Goal: Task Accomplishment & Management: Use online tool/utility

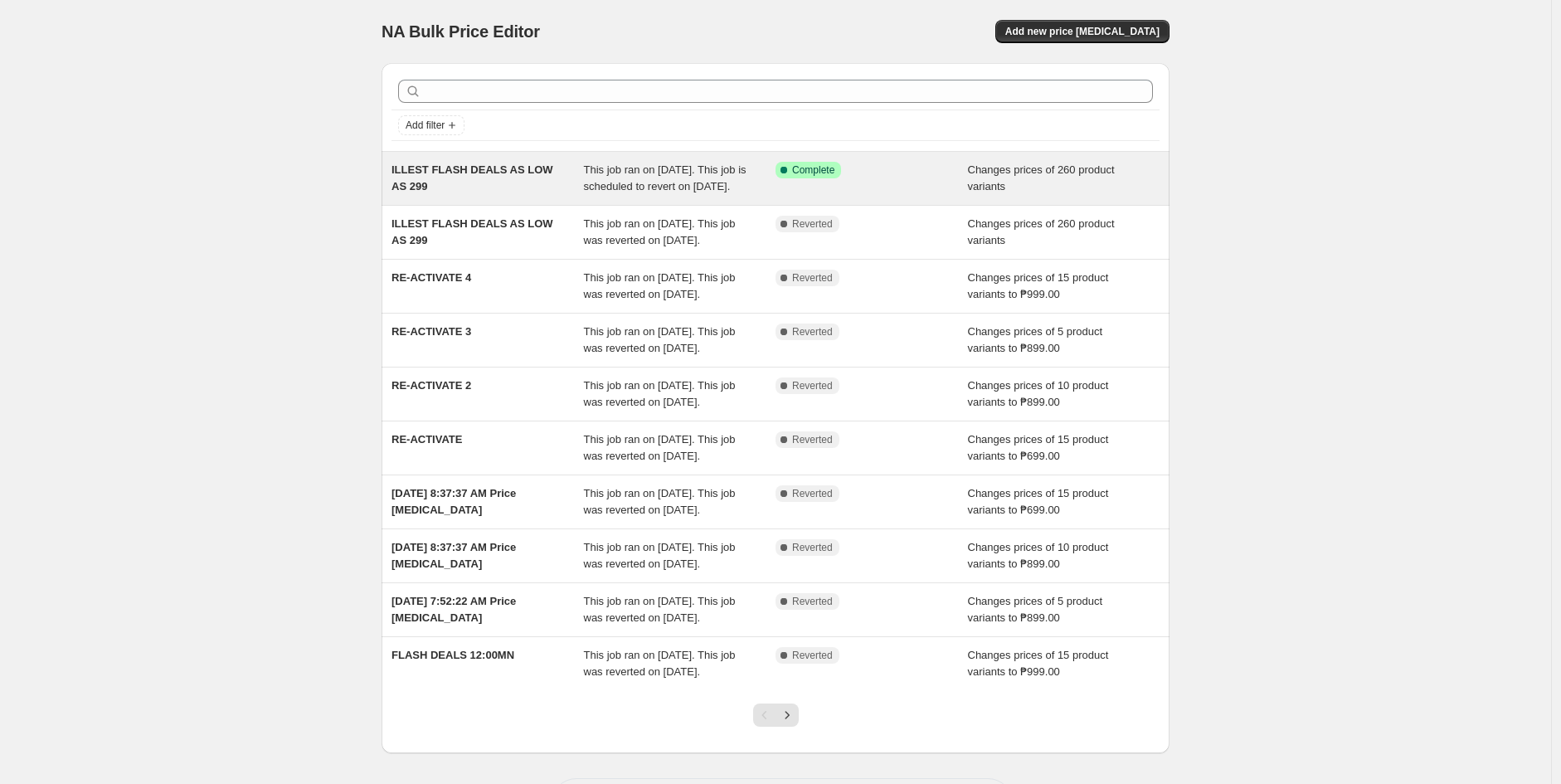
click at [807, 195] on div "Success Complete Complete" at bounding box center [871, 177] width 192 height 33
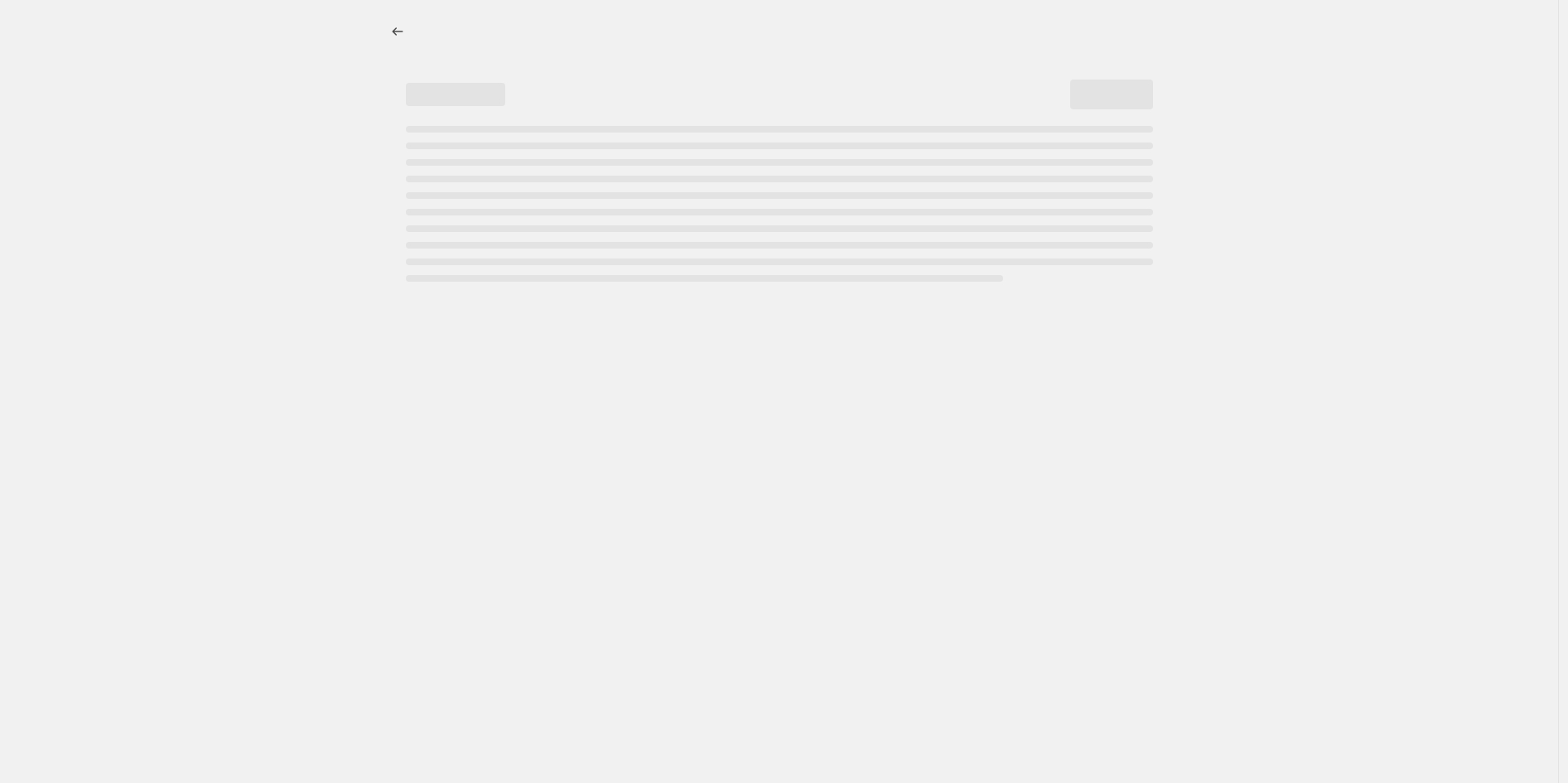
select select "collection"
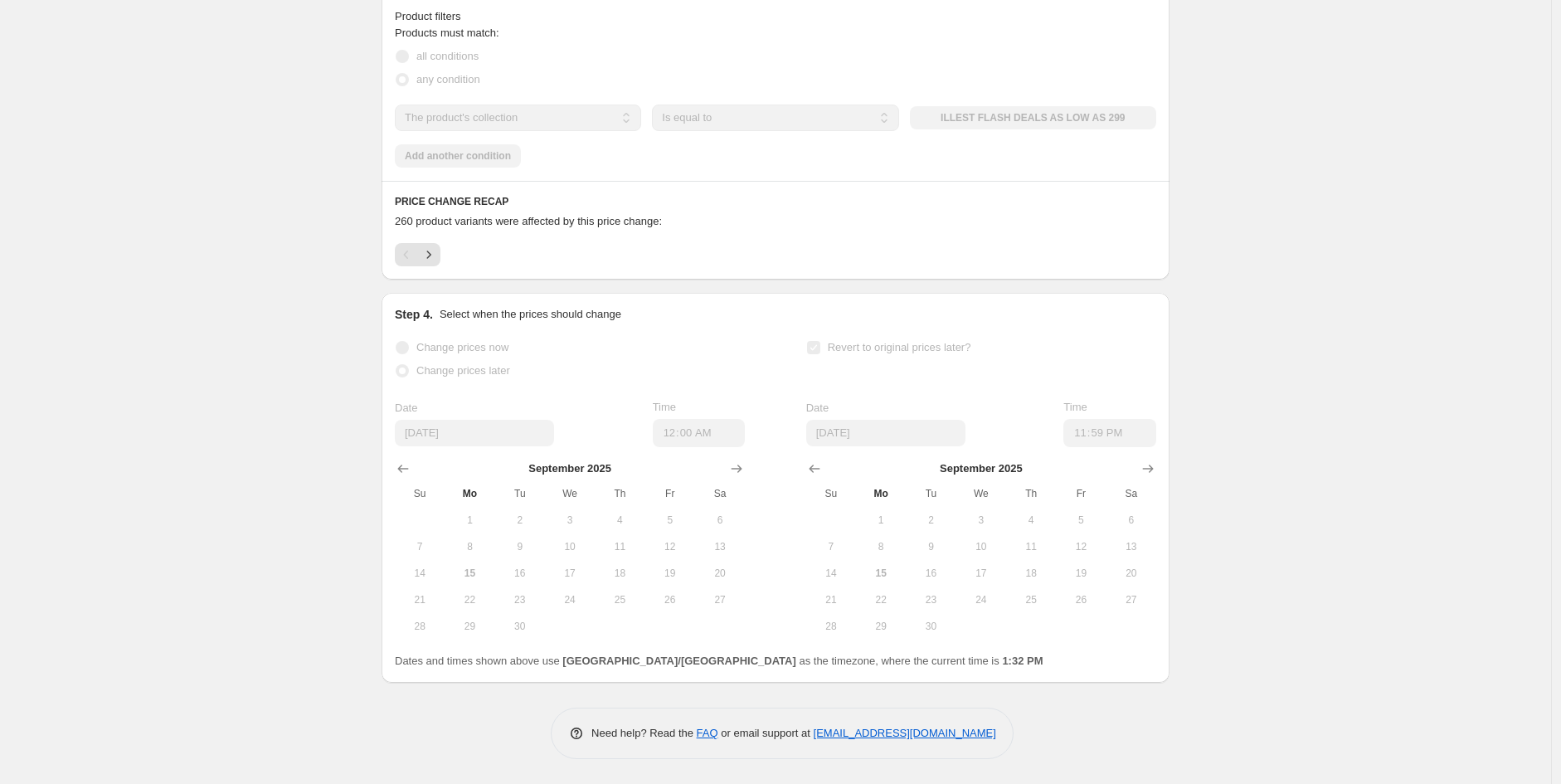
scroll to position [681, 0]
click at [476, 519] on span "1" at bounding box center [469, 519] width 37 height 13
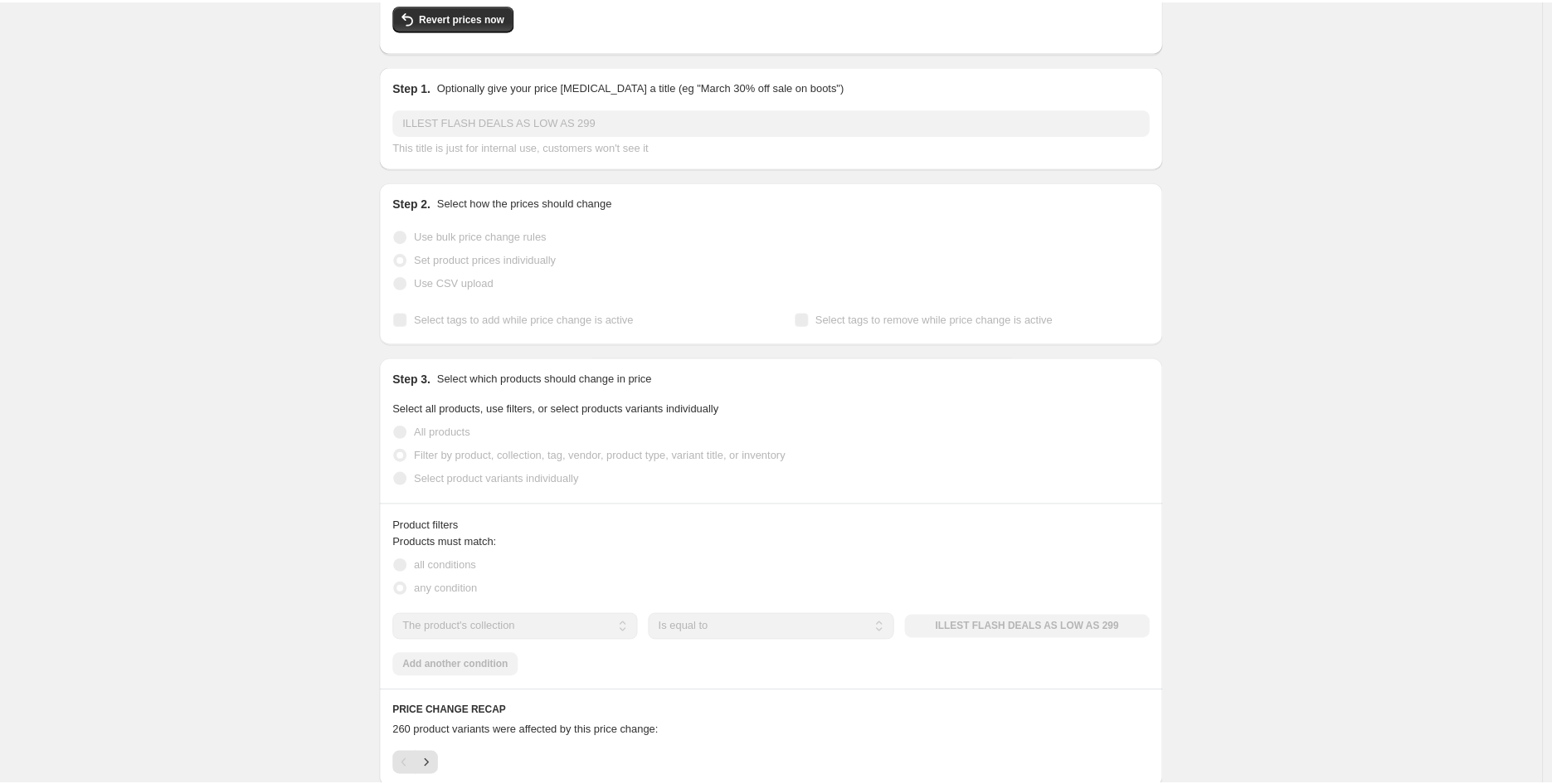
scroll to position [0, 0]
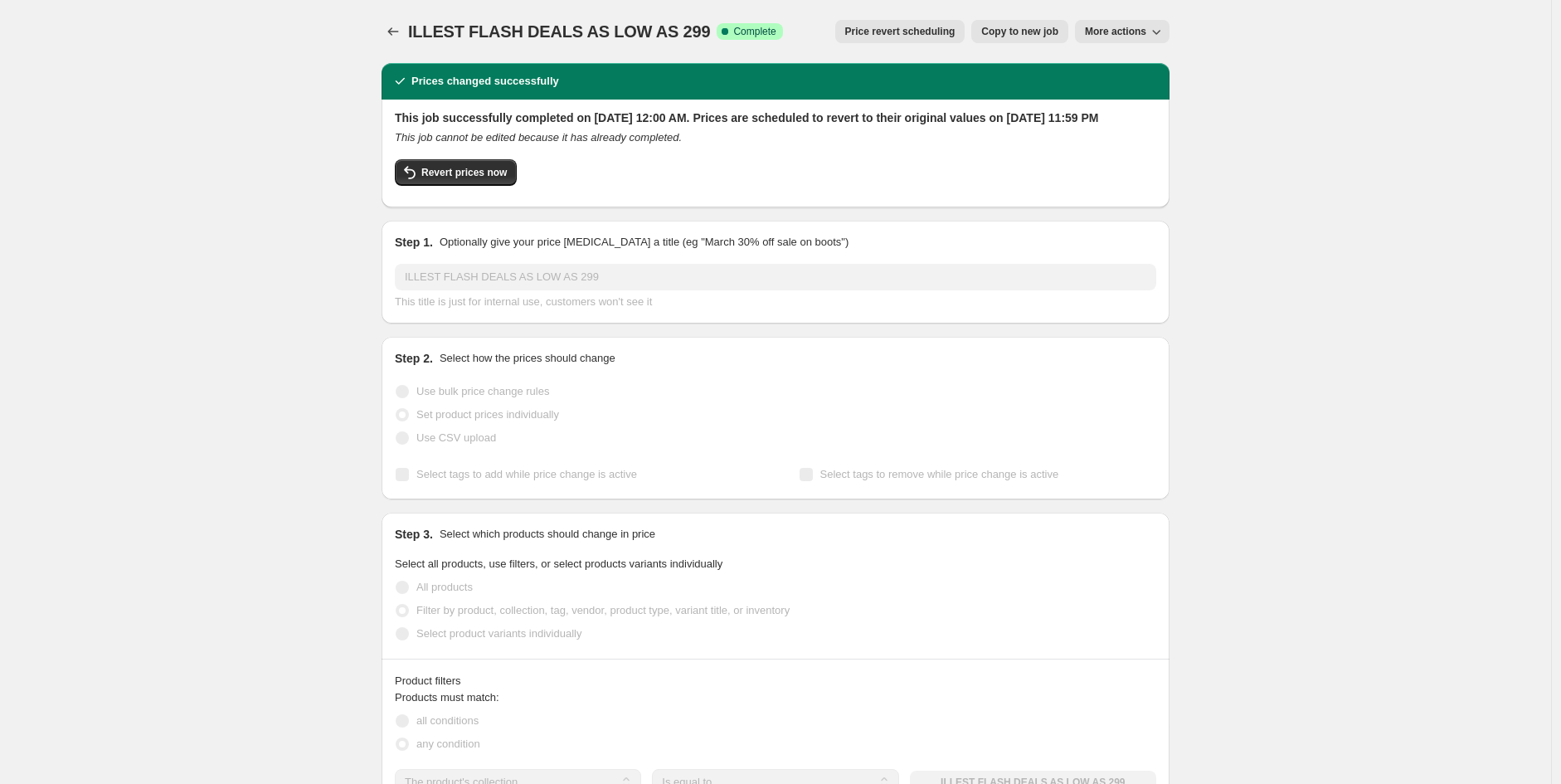
click at [955, 29] on span "Price revert scheduling" at bounding box center [900, 31] width 110 height 13
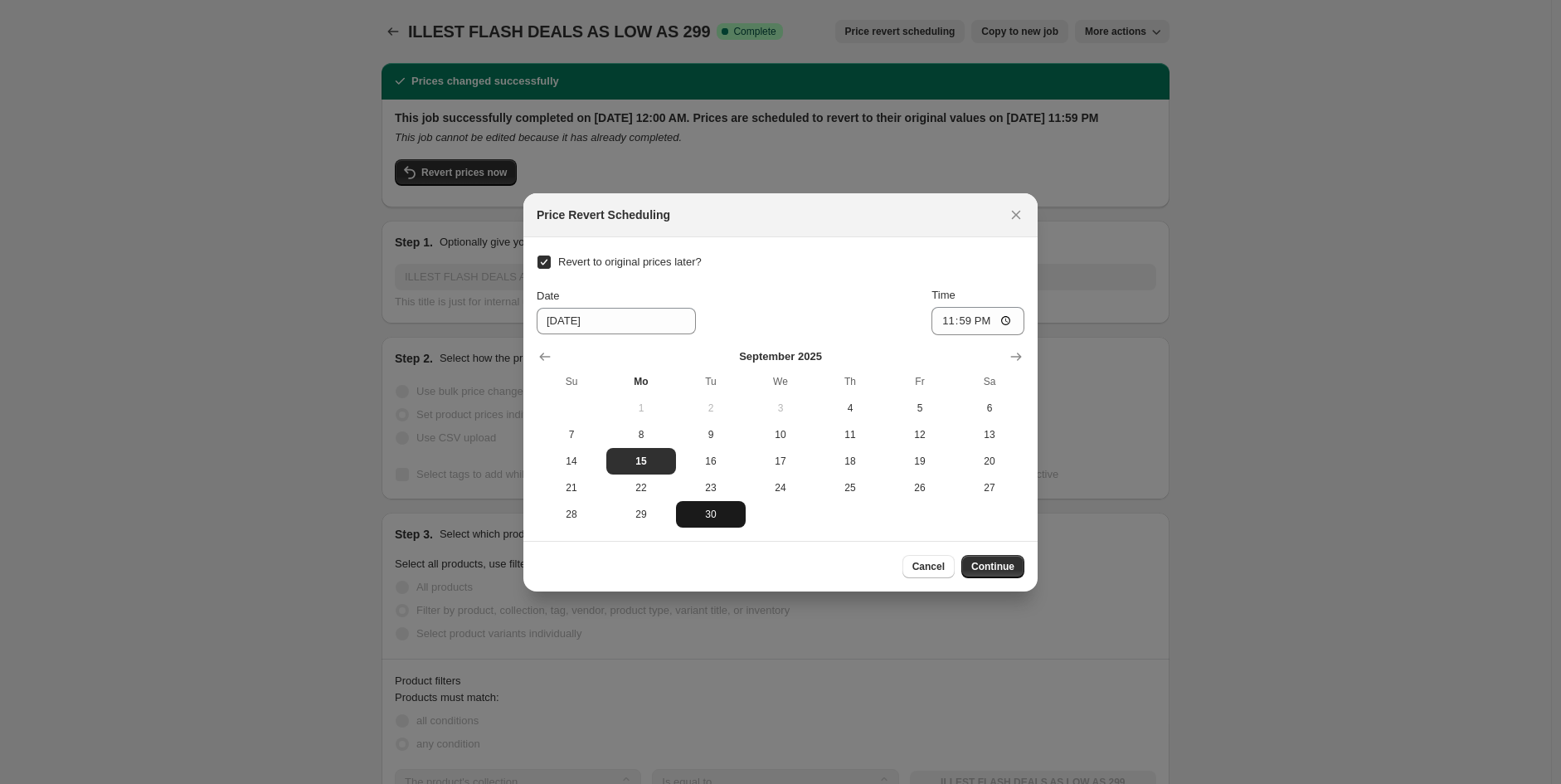
click at [716, 514] on span "30" at bounding box center [710, 514] width 56 height 13
type input "[DATE]"
click at [995, 564] on span "Continue" at bounding box center [993, 566] width 43 height 13
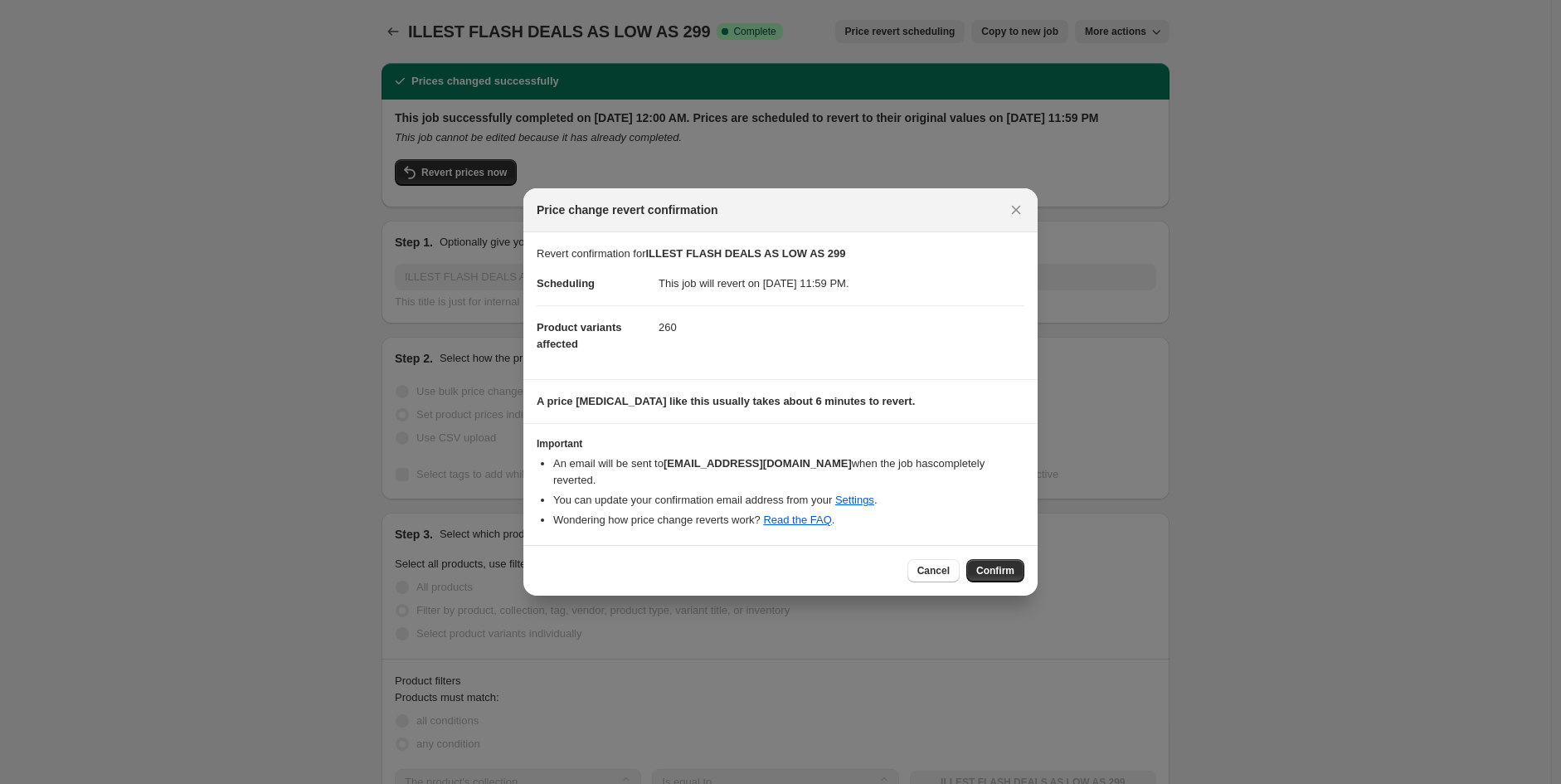
click at [1017, 568] on button "Confirm" at bounding box center [994, 570] width 58 height 23
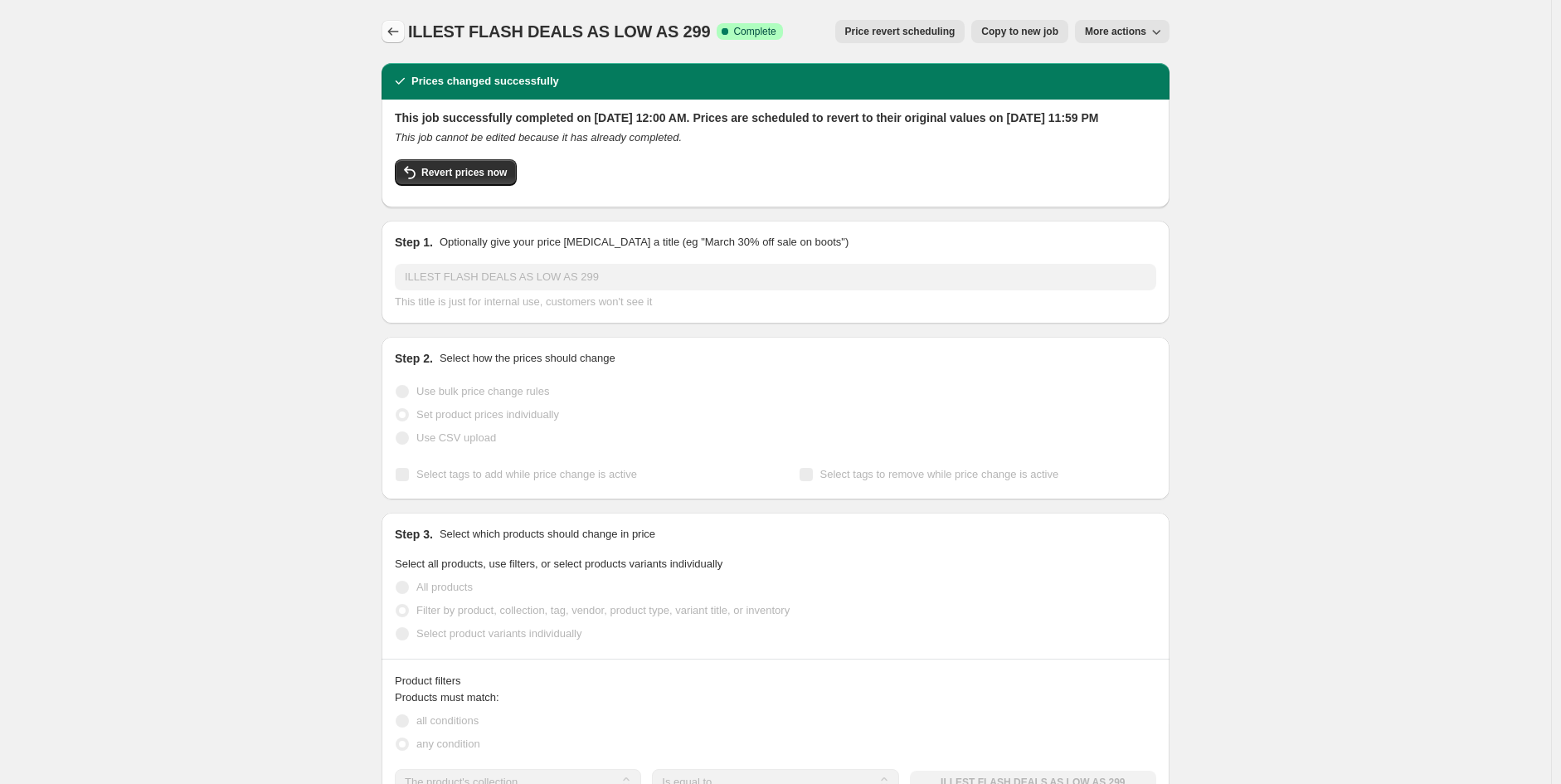
click at [400, 31] on icon "Price change jobs" at bounding box center [393, 31] width 17 height 17
